Goal: Register for event/course

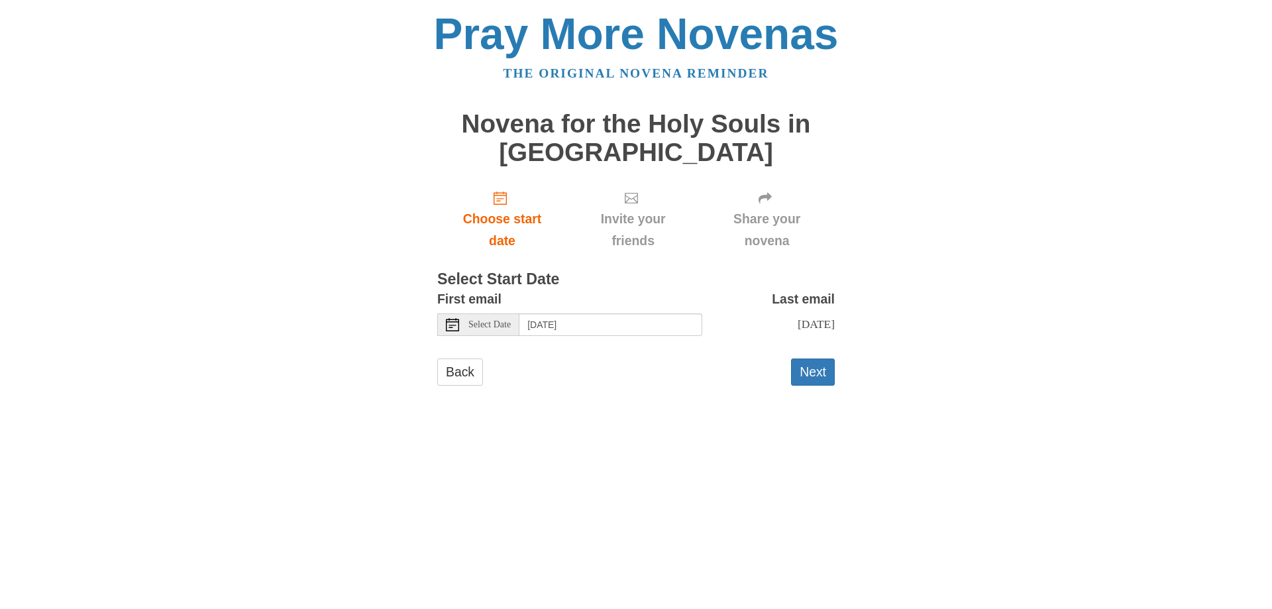
click at [450, 321] on use at bounding box center [452, 324] width 13 height 13
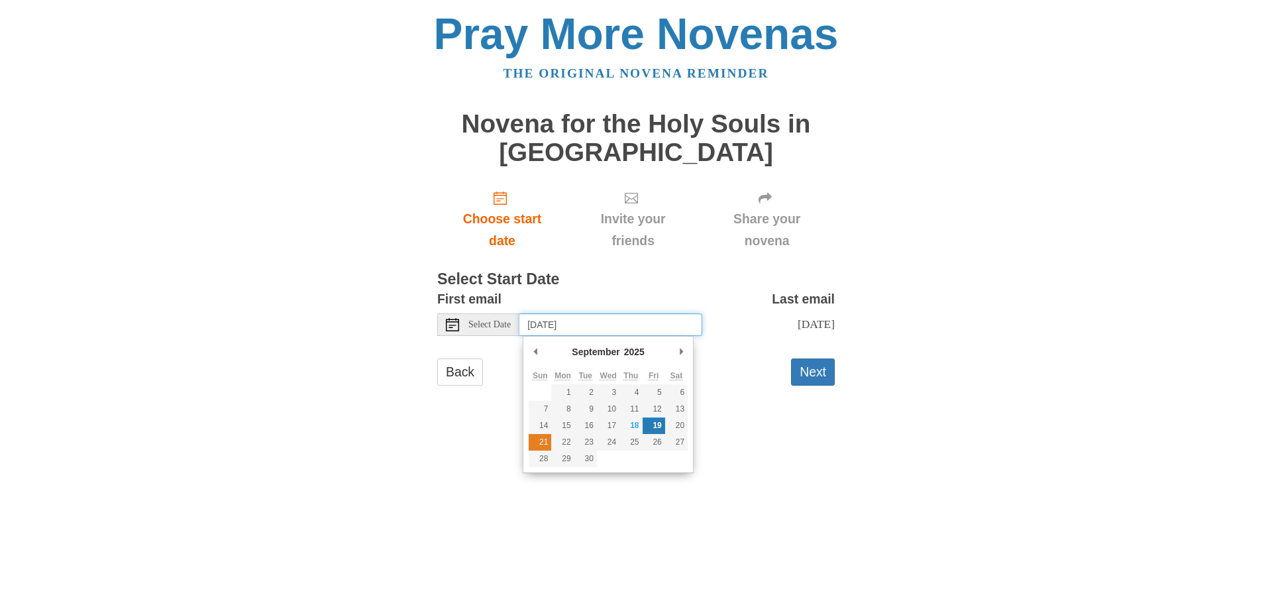
type input "Sunday, September 21st"
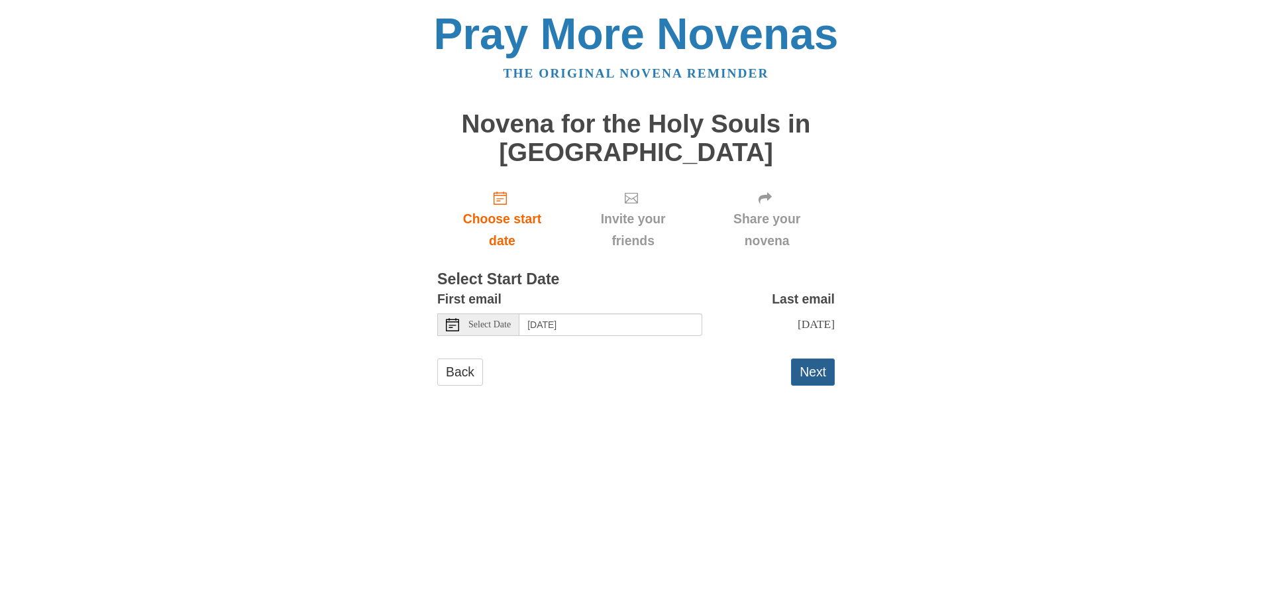
click at [807, 376] on button "Next" at bounding box center [813, 371] width 44 height 27
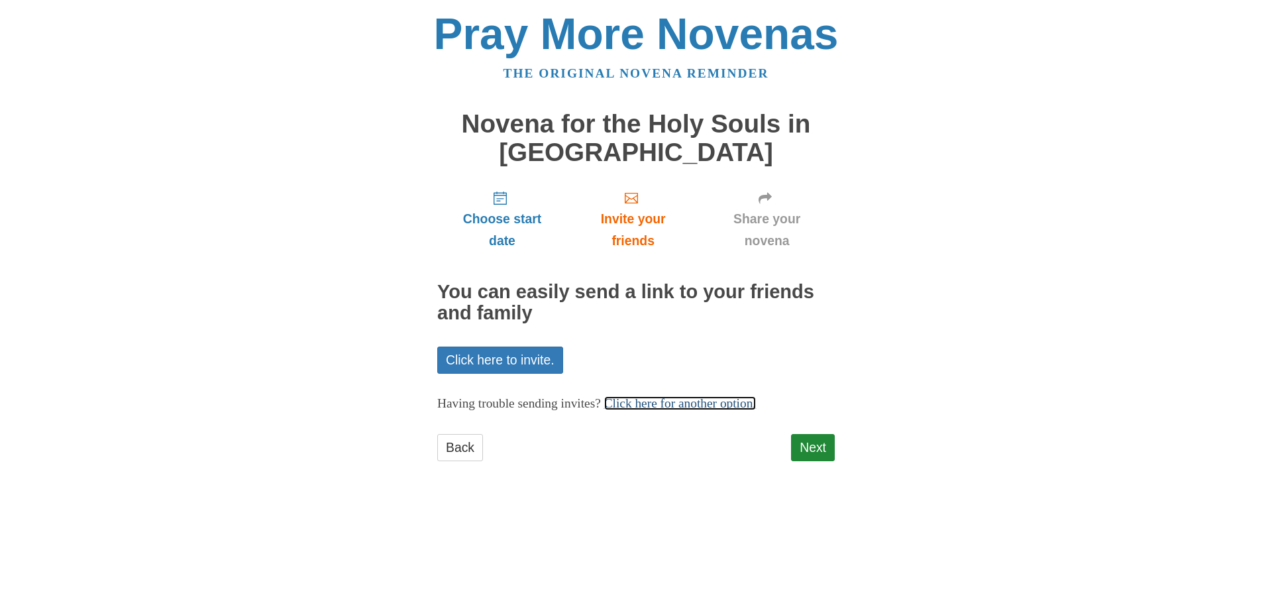
click at [688, 401] on link "Click here for another option." at bounding box center [680, 403] width 152 height 14
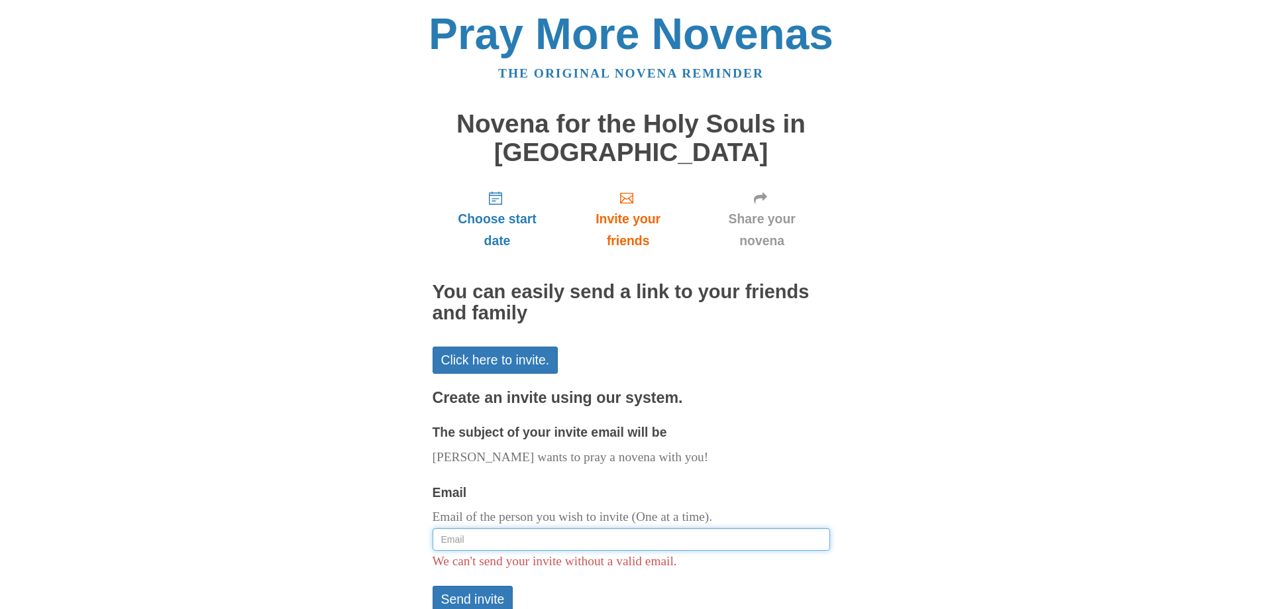
click at [478, 540] on input "Email" at bounding box center [631, 539] width 397 height 23
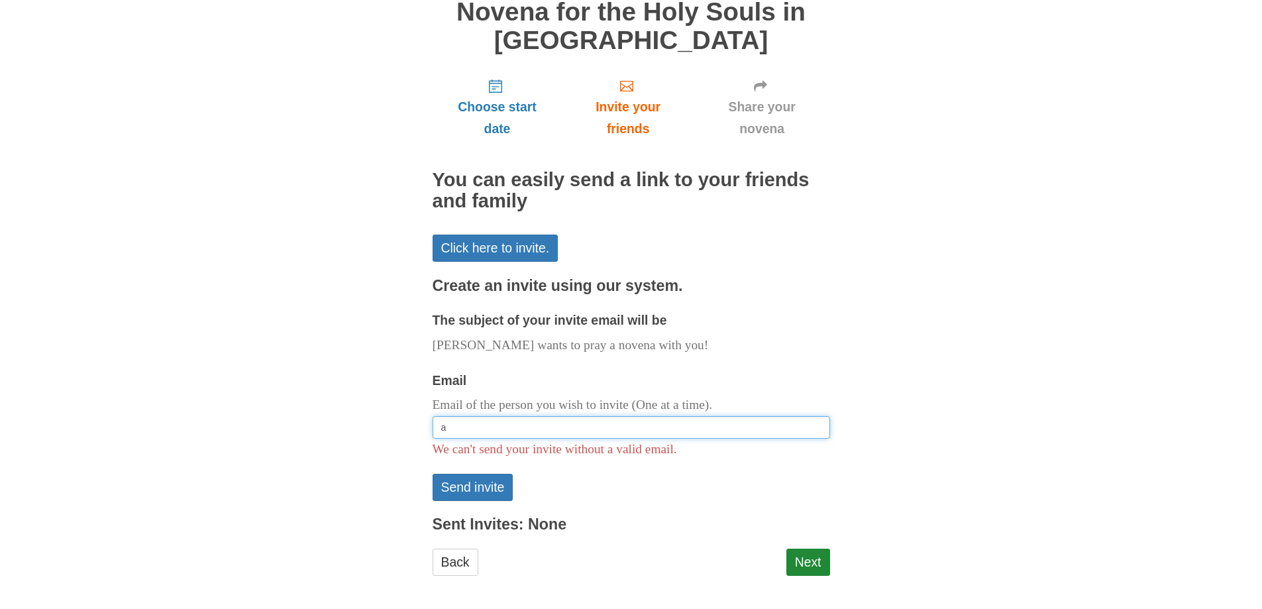
scroll to position [117, 0]
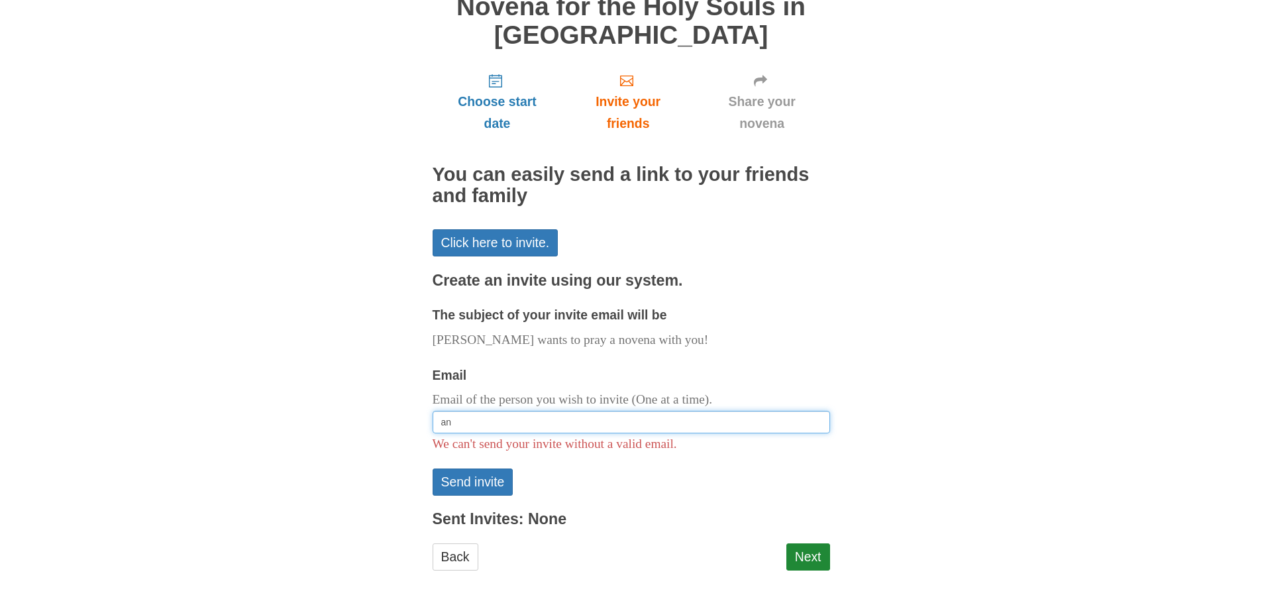
type input "angelatraglia@yahoo.com"
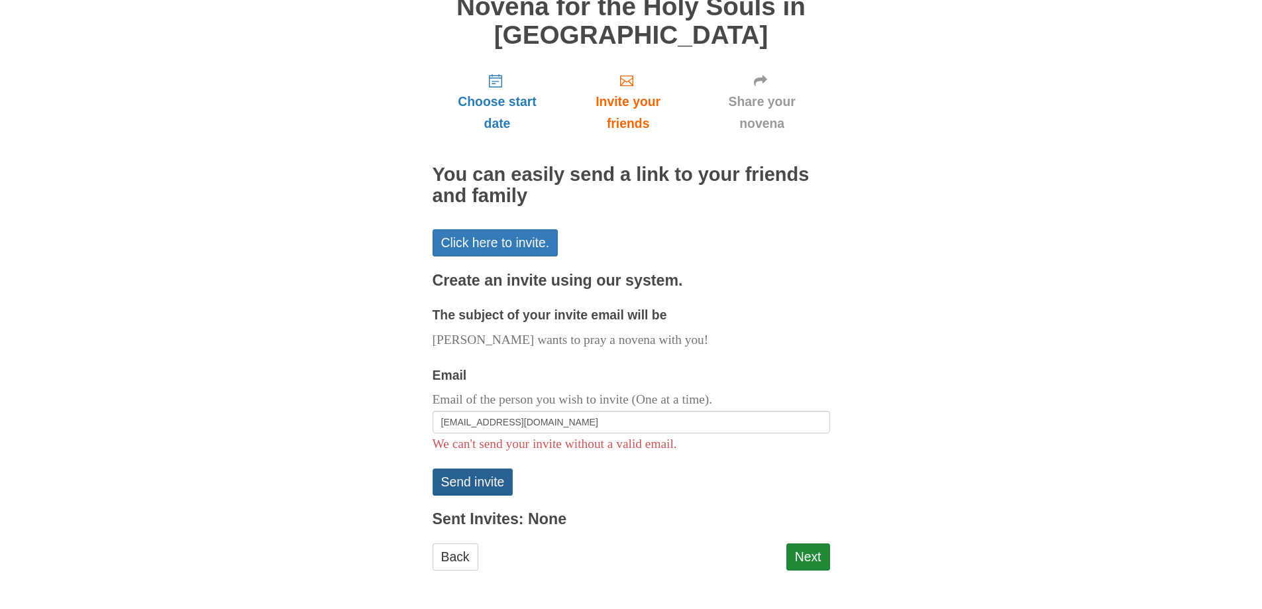
click at [487, 480] on button "Send invite" at bounding box center [473, 481] width 81 height 27
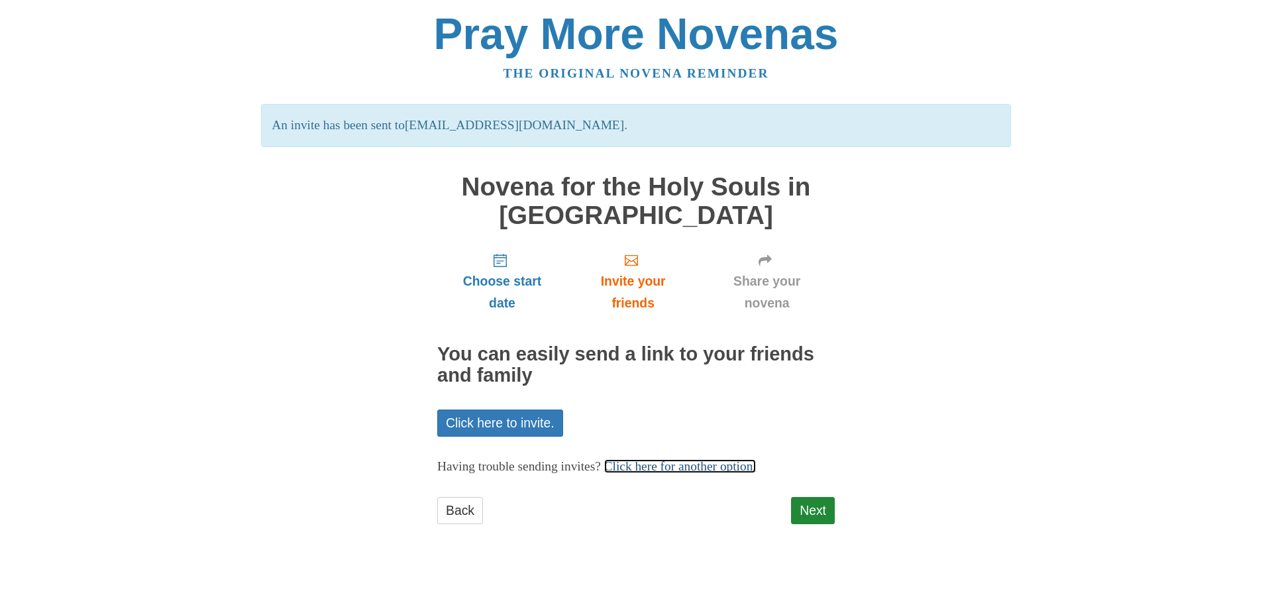
click at [660, 471] on link "Click here for another option." at bounding box center [680, 466] width 152 height 14
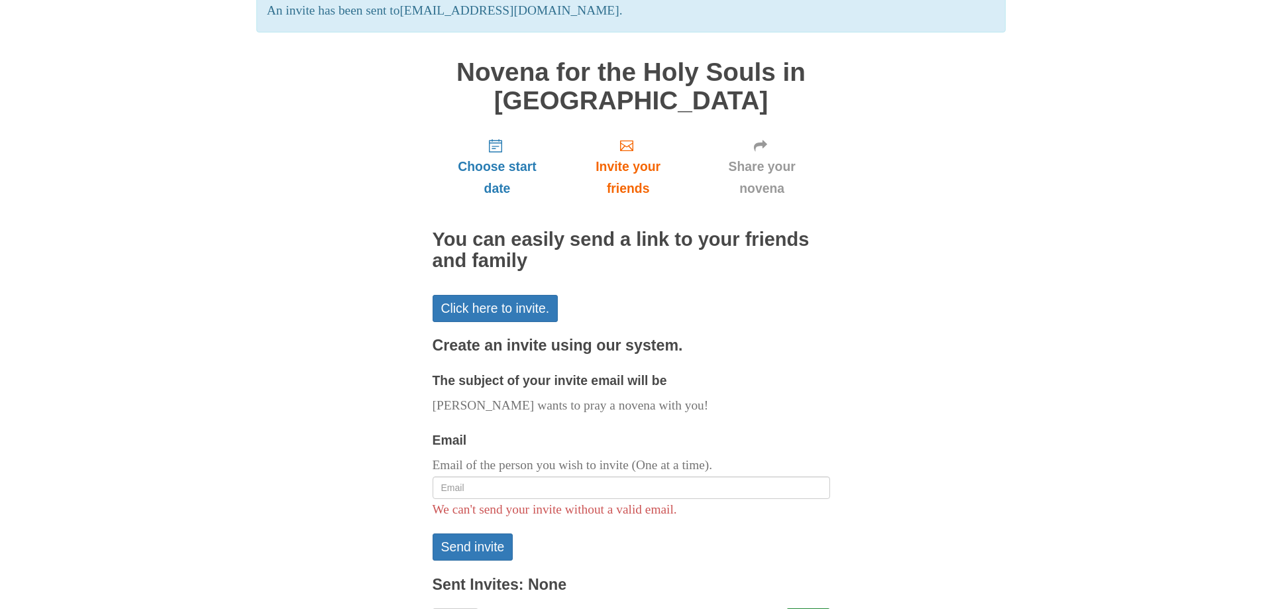
scroll to position [132, 0]
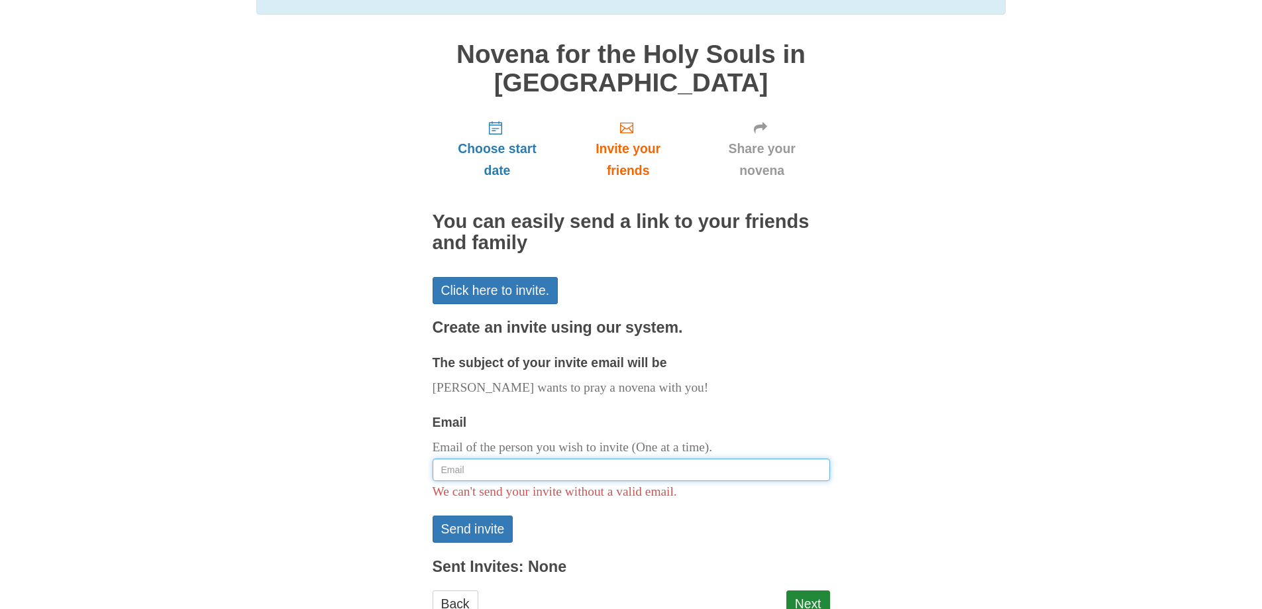
click at [451, 476] on input "Email" at bounding box center [631, 469] width 397 height 23
type input "[EMAIL_ADDRESS][DOMAIN_NAME]"
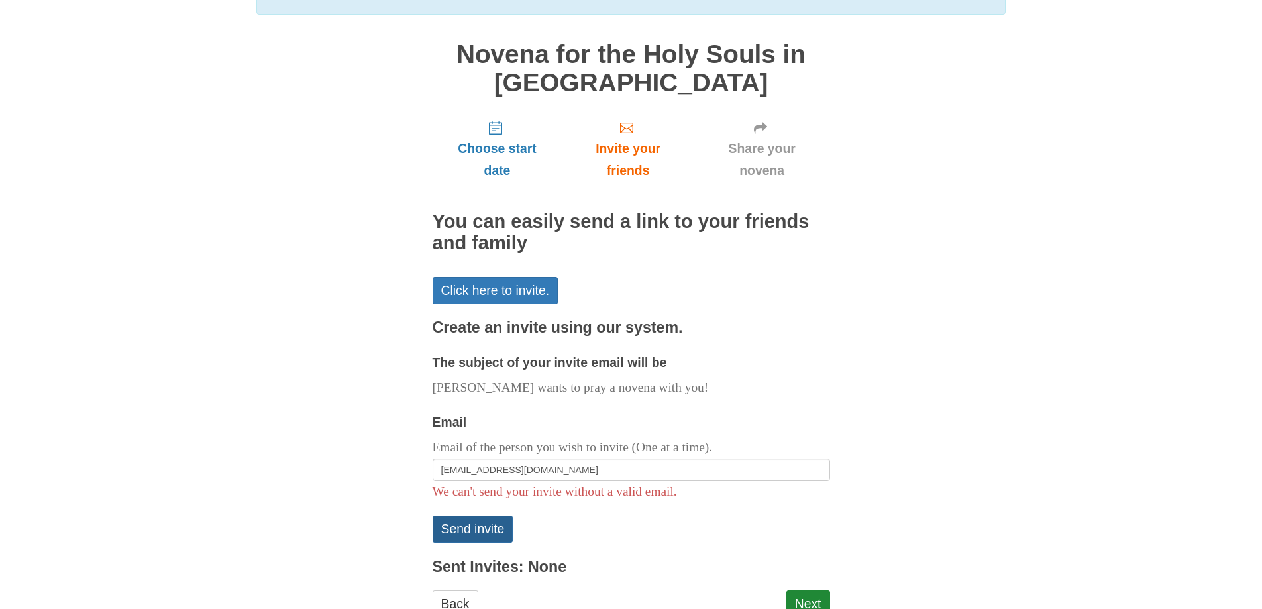
click at [494, 529] on button "Send invite" at bounding box center [473, 528] width 81 height 27
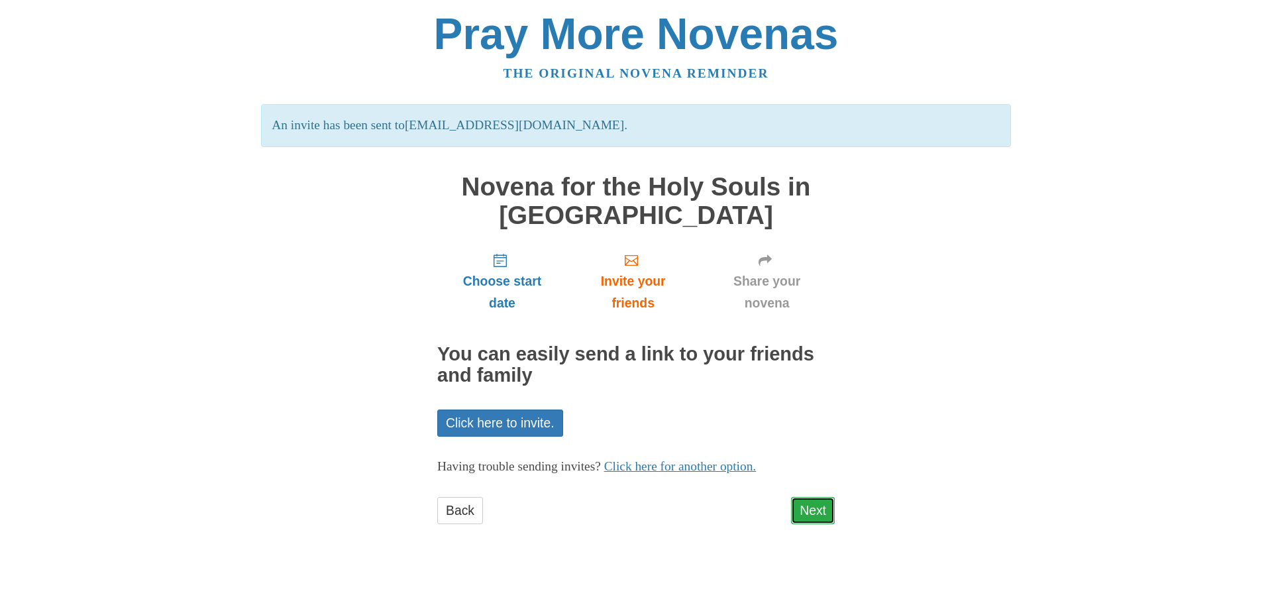
click at [803, 513] on link "Next" at bounding box center [813, 510] width 44 height 27
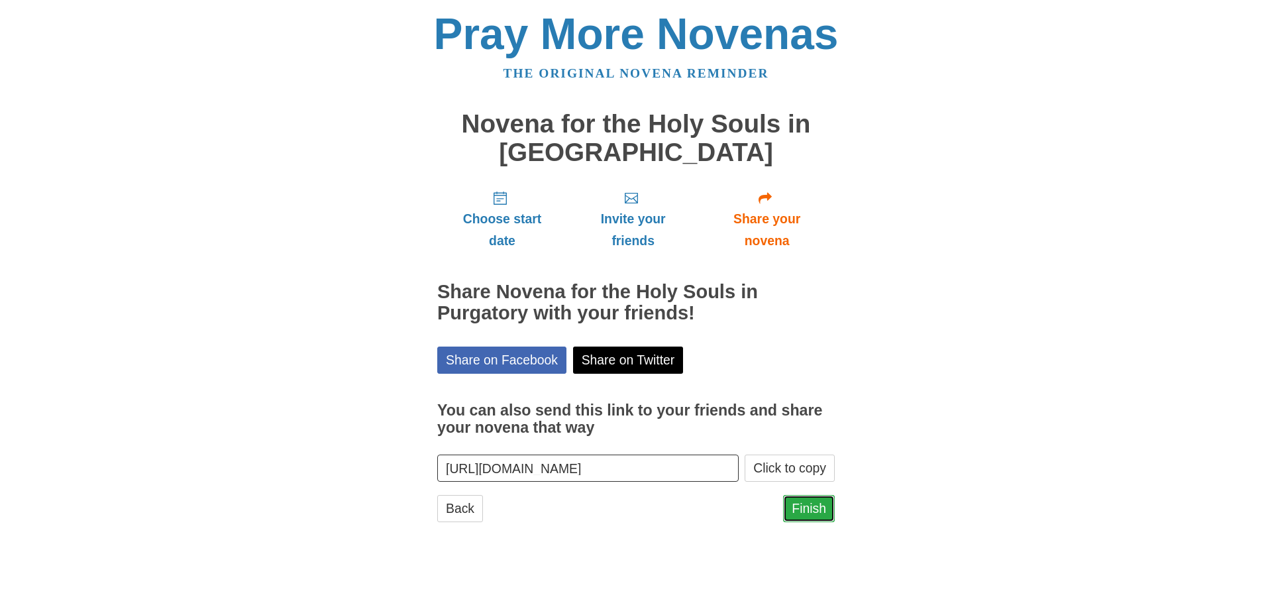
click at [802, 514] on link "Finish" at bounding box center [809, 508] width 52 height 27
